Goal: Information Seeking & Learning: Learn about a topic

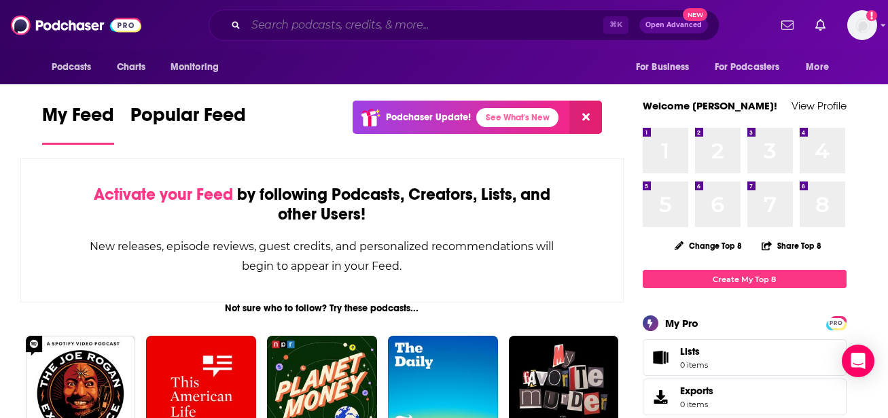
click at [341, 33] on input "Search podcasts, credits, & more..." at bounding box center [425, 25] width 358 height 22
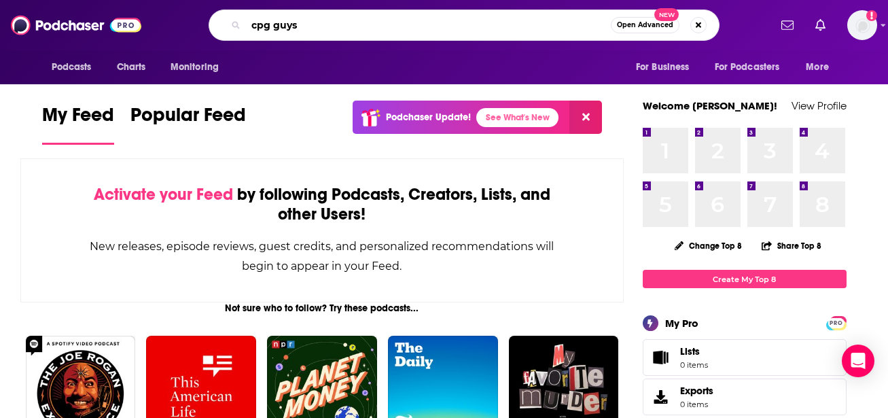
type input "cpg guys"
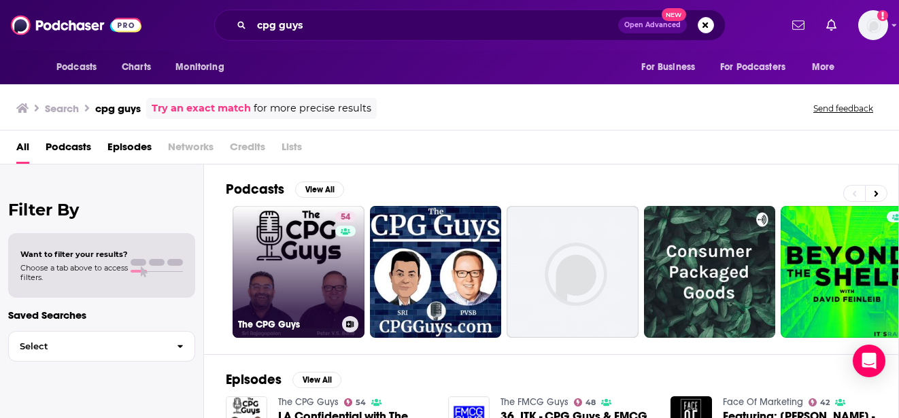
click at [296, 292] on link "54 The CPG Guys" at bounding box center [298, 272] width 132 height 132
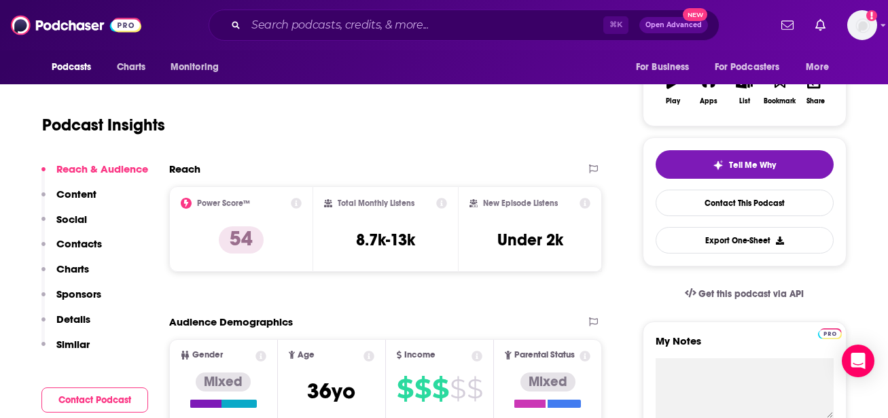
scroll to position [245, 0]
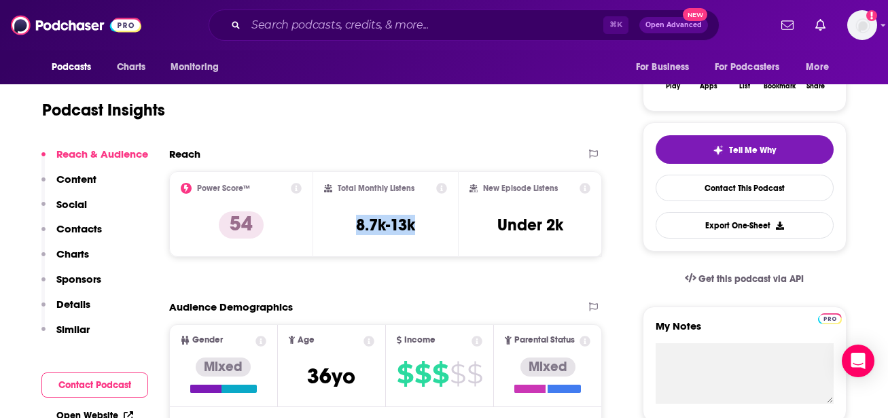
copy h3 "8.7k-13k"
drag, startPoint x: 412, startPoint y: 231, endPoint x: 351, endPoint y: 228, distance: 61.2
click at [351, 228] on div "Total Monthly Listens 8.7k-13k" at bounding box center [385, 214] width 123 height 63
click at [402, 86] on div "Podcast Insights" at bounding box center [317, 101] width 550 height 69
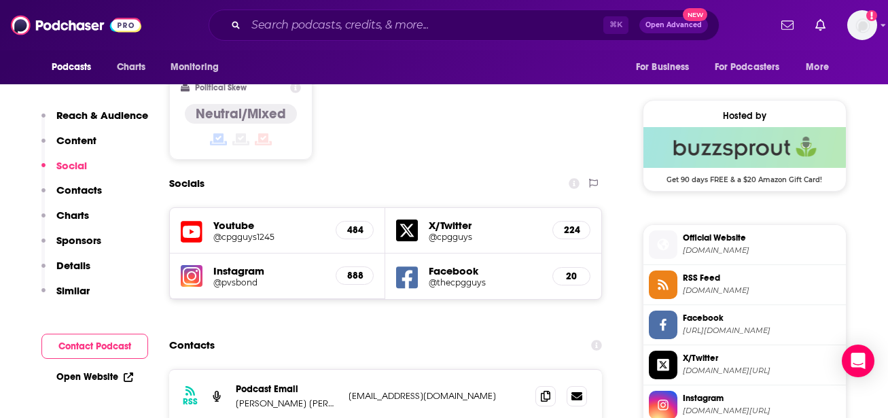
scroll to position [1060, 0]
